Goal: Find specific page/section

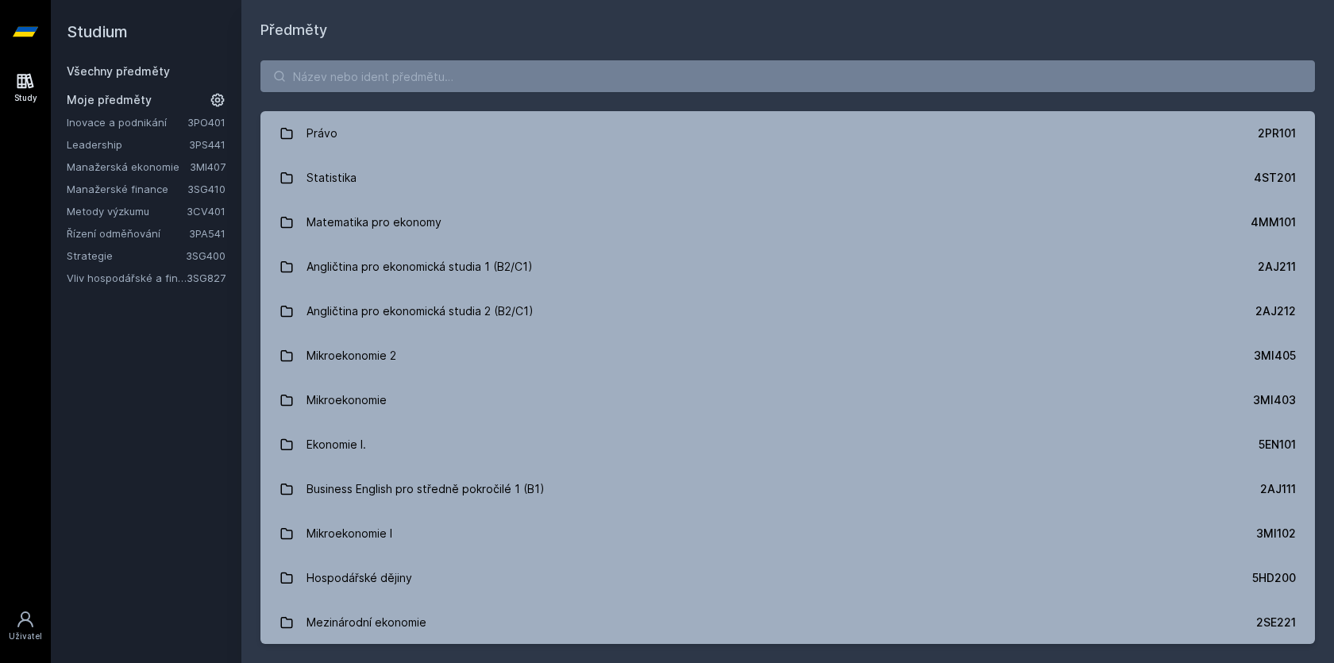
click at [129, 145] on link "Leadership" at bounding box center [128, 145] width 122 height 16
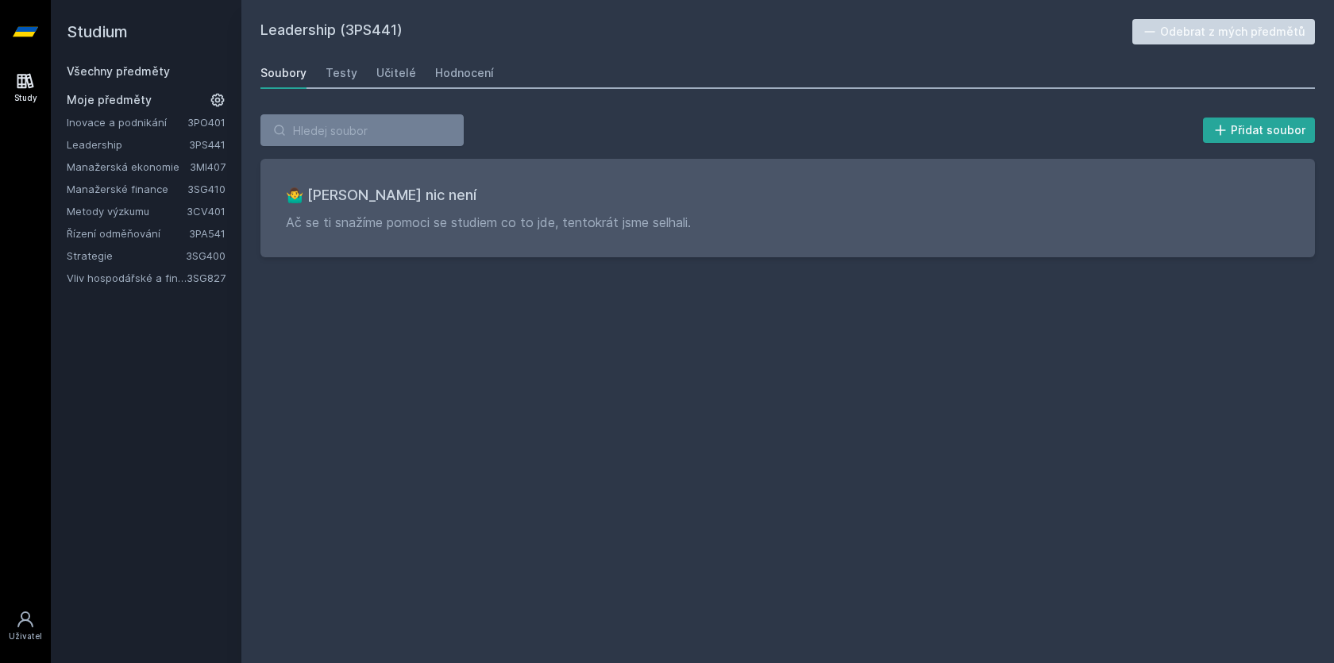
click at [383, 25] on h2 "Leadership (3PS441)" at bounding box center [697, 31] width 872 height 25
copy h2 "3PS441"
